Goal: Task Accomplishment & Management: Use online tool/utility

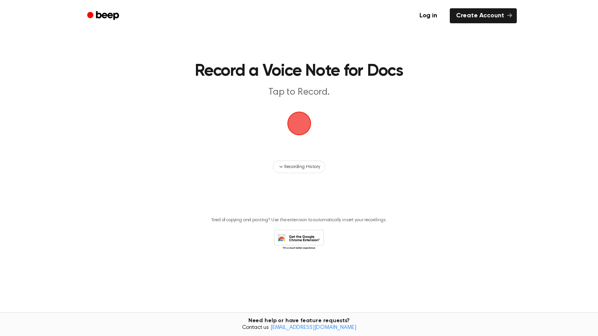
click at [308, 128] on span "button" at bounding box center [299, 123] width 28 height 28
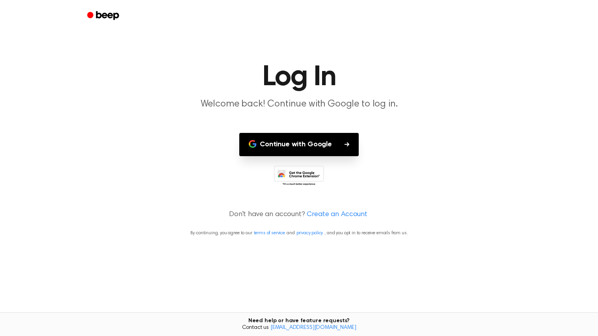
click at [321, 149] on button "Continue with Google" at bounding box center [298, 144] width 119 height 23
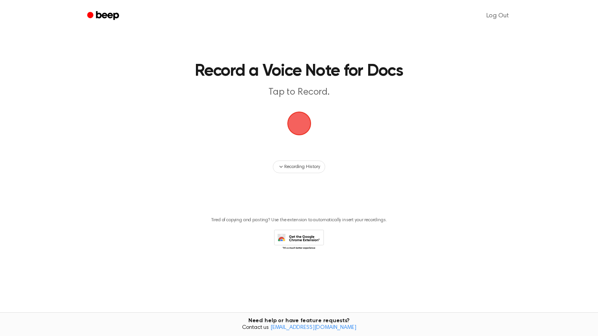
click at [306, 133] on span "button" at bounding box center [299, 123] width 28 height 28
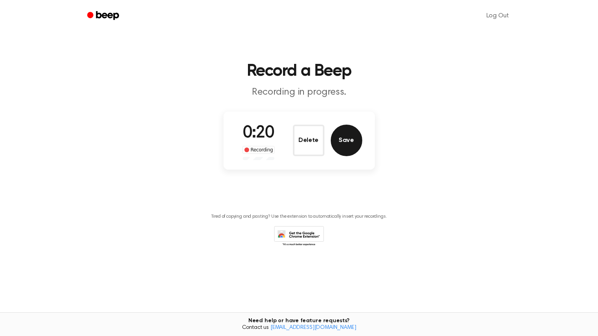
click at [338, 147] on button "Save" at bounding box center [347, 141] width 32 height 32
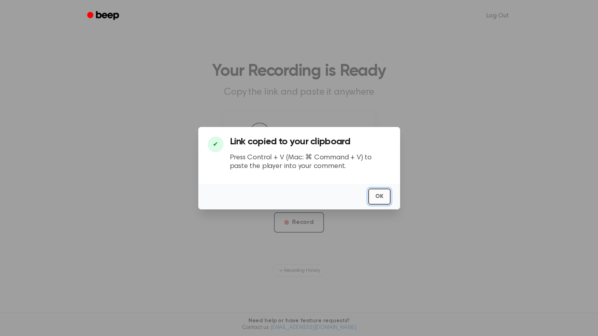
click at [383, 196] on button "OK" at bounding box center [379, 196] width 22 height 16
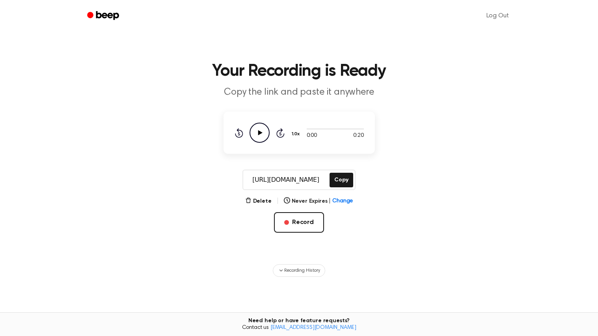
click at [255, 133] on icon "Play Audio" at bounding box center [260, 133] width 20 height 20
click at [262, 128] on icon "Pause Audio" at bounding box center [260, 133] width 20 height 20
click at [261, 129] on icon "Play Audio" at bounding box center [260, 133] width 20 height 20
click at [344, 182] on button "Copy" at bounding box center [341, 180] width 23 height 15
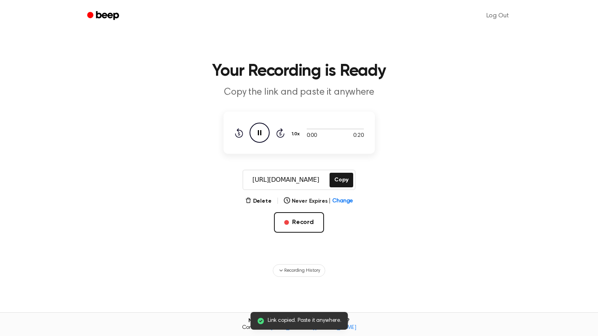
click at [263, 131] on icon "Pause Audio" at bounding box center [260, 133] width 20 height 20
click at [282, 132] on icon "Skip 5 seconds" at bounding box center [280, 133] width 9 height 10
click at [263, 132] on icon "Play Audio" at bounding box center [260, 133] width 20 height 20
click at [283, 134] on icon at bounding box center [280, 132] width 8 height 9
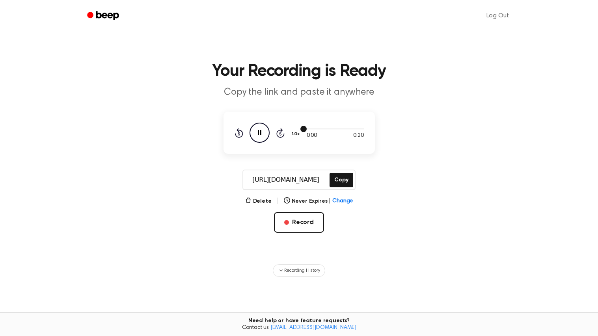
drag, startPoint x: 307, startPoint y: 129, endPoint x: 321, endPoint y: 129, distance: 13.8
click at [321, 129] on div at bounding box center [335, 129] width 57 height 1
click at [321, 128] on div at bounding box center [335, 128] width 57 height 6
click at [304, 128] on div "0:00 0:20 1.0x Rewind 5 seconds Pause Audio Skip 5 seconds" at bounding box center [299, 133] width 129 height 20
click at [458, 101] on main "Your Recording is Ready Copy the link and paste it anywhere 0:00 0:20 1.0x Rewi…" at bounding box center [299, 188] width 598 height 377
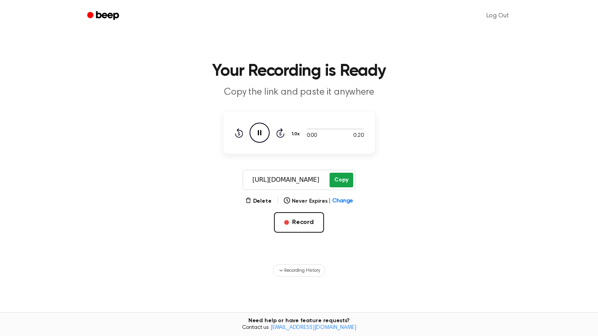
click at [338, 177] on button "Copy" at bounding box center [341, 180] width 23 height 15
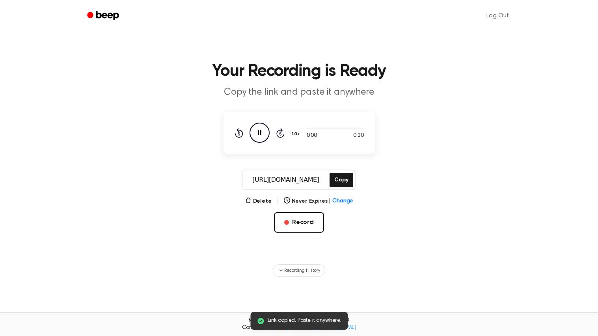
click at [314, 311] on main "Link copied. Paste it anywhere. Your Recording is Ready Copy the link and paste…" at bounding box center [299, 188] width 598 height 377
click at [318, 320] on span "Link copied. Paste it anywhere." at bounding box center [305, 321] width 74 height 8
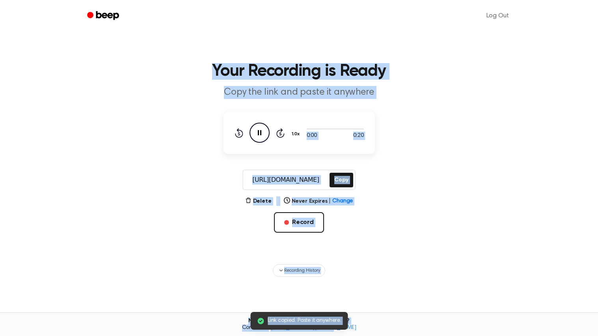
drag, startPoint x: 264, startPoint y: 322, endPoint x: 353, endPoint y: 325, distance: 89.1
click at [353, 325] on main "Link copied. Paste it anywhere. Your Recording is Ready Copy the link and paste…" at bounding box center [299, 188] width 598 height 377
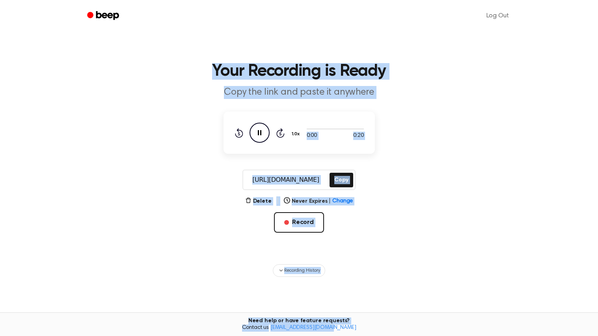
click at [353, 325] on span "Contact us [EMAIL_ADDRESS][DOMAIN_NAME]" at bounding box center [299, 327] width 589 height 7
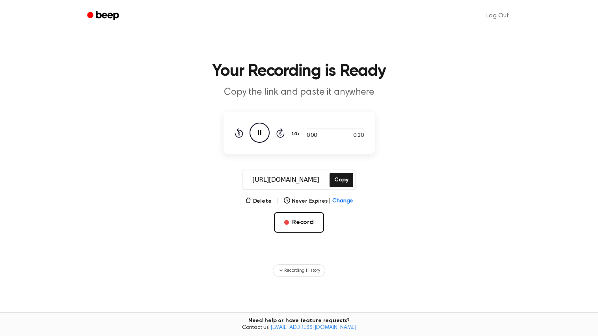
scroll to position [77, 0]
